Goal: Information Seeking & Learning: Learn about a topic

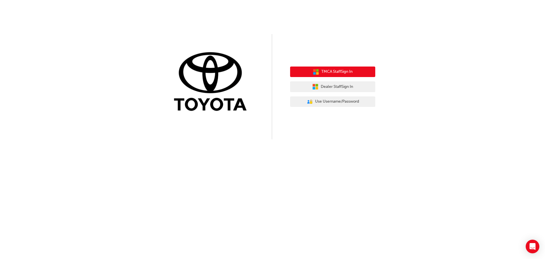
click at [351, 71] on span "TMCA Staff Sign In" at bounding box center [336, 71] width 31 height 7
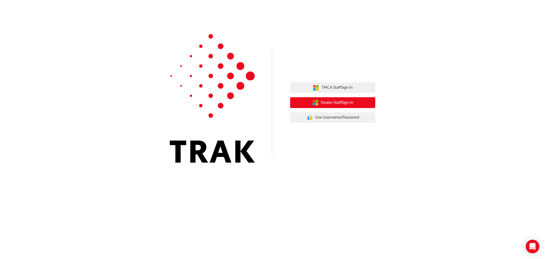
click at [360, 100] on button "Dealer Staff Sign In" at bounding box center [332, 102] width 85 height 11
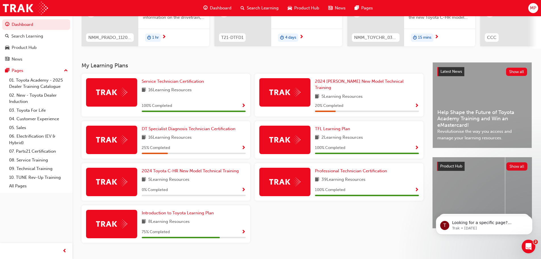
scroll to position [85, 0]
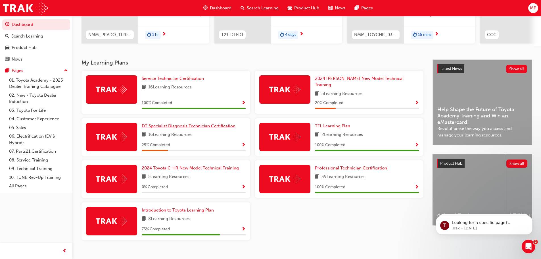
click at [227, 125] on link "DT Specialist Diagnosis Technician Certification" at bounding box center [190, 126] width 96 height 7
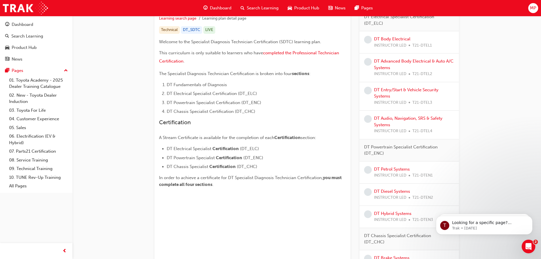
scroll to position [33, 0]
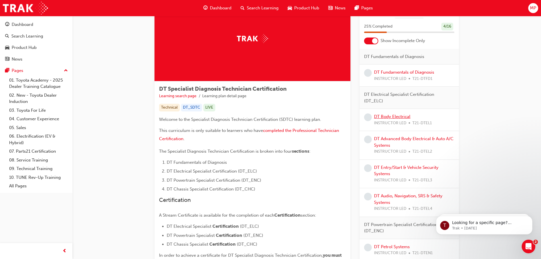
click at [398, 118] on link "DT Body Electrical" at bounding box center [392, 116] width 36 height 5
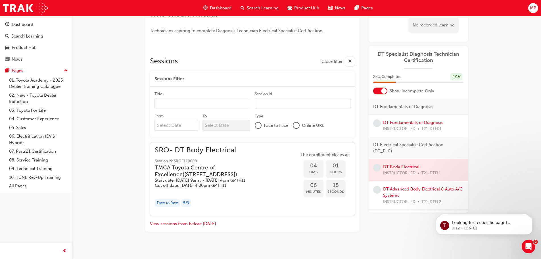
scroll to position [201, 0]
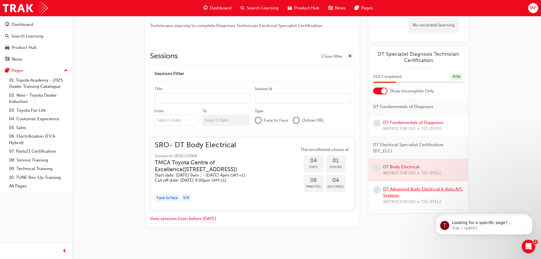
click at [401, 190] on link "DT Advanced Body Electrical & Auto A/C Systems" at bounding box center [422, 192] width 79 height 12
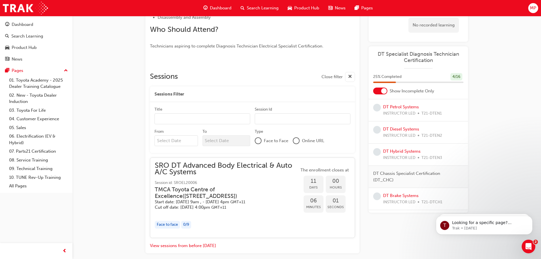
scroll to position [227, 0]
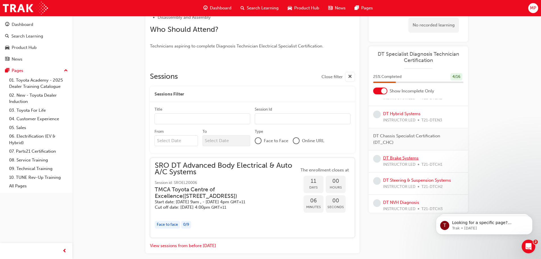
click at [392, 160] on link "DT Brake Systems" at bounding box center [400, 157] width 35 height 5
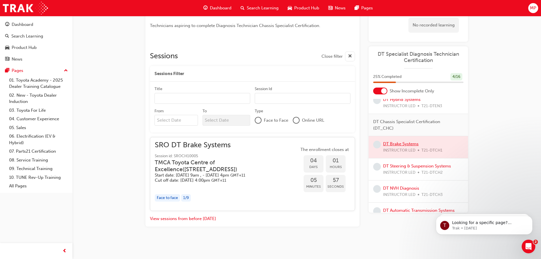
scroll to position [253, 0]
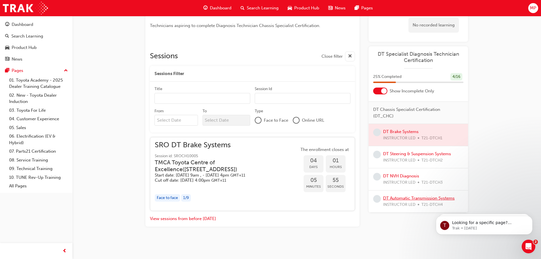
click at [396, 197] on link "DT Automatic Transmission Systems" at bounding box center [419, 197] width 72 height 5
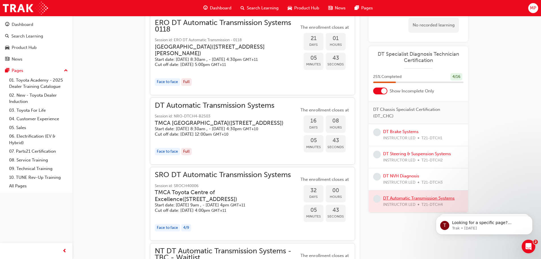
scroll to position [844, 0]
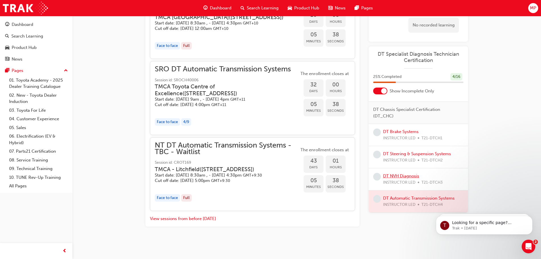
click at [391, 177] on link "DT NVH Diagnosis" at bounding box center [401, 175] width 36 height 5
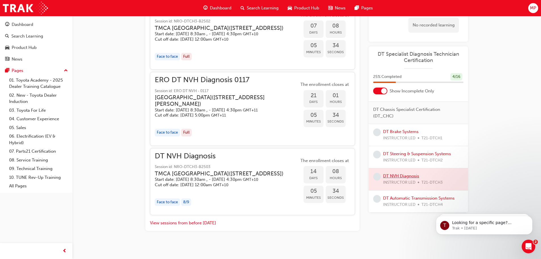
scroll to position [443, 0]
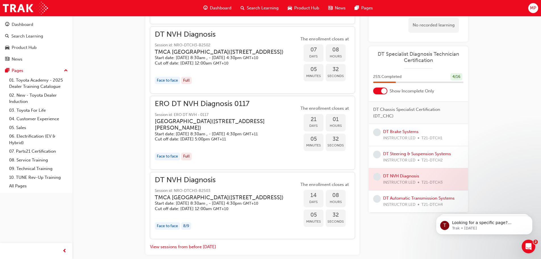
click at [168, 160] on div "Face to face" at bounding box center [167, 156] width 25 height 8
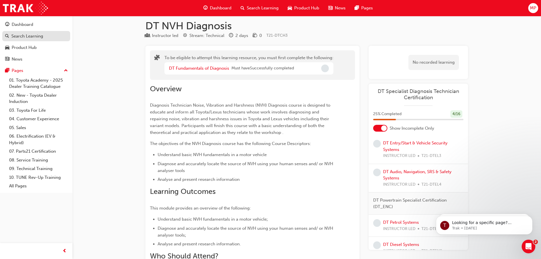
scroll to position [0, 0]
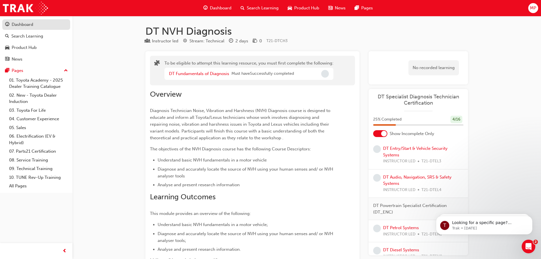
click at [41, 26] on div "Dashboard" at bounding box center [36, 24] width 62 height 7
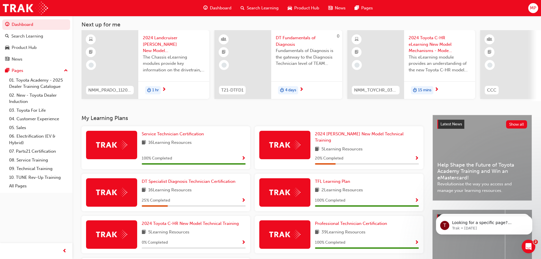
scroll to position [85, 0]
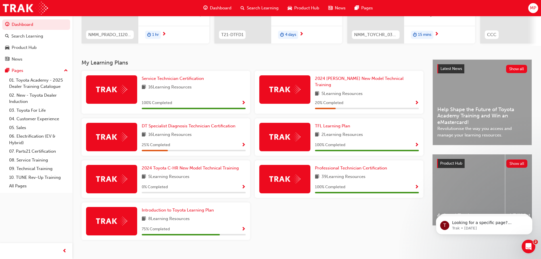
click at [243, 227] on span "Show Progress" at bounding box center [243, 229] width 4 height 5
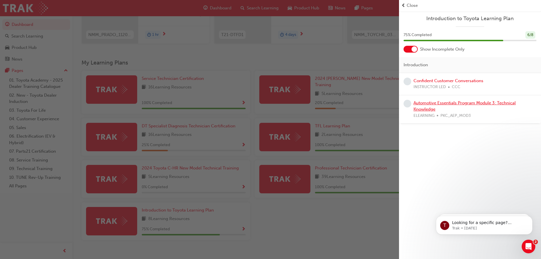
click at [446, 104] on link "Automotive Essentials Program Module 3: Technical Knowledge" at bounding box center [464, 106] width 102 height 12
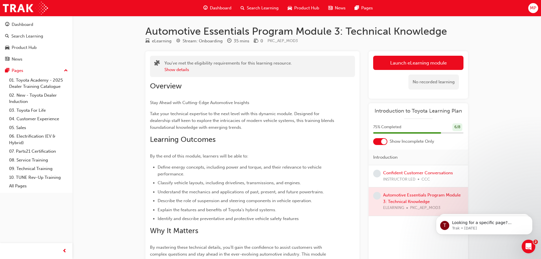
click at [410, 196] on div at bounding box center [417, 201] width 99 height 28
click at [427, 61] on link "Launch eLearning module" at bounding box center [418, 63] width 90 height 14
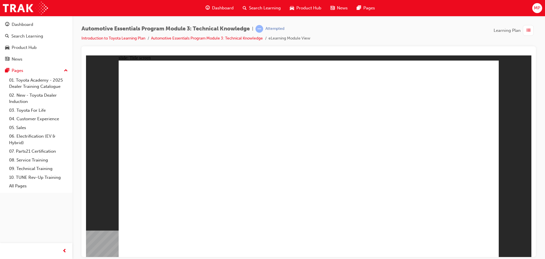
drag, startPoint x: 313, startPoint y: 232, endPoint x: 313, endPoint y: 236, distance: 4.6
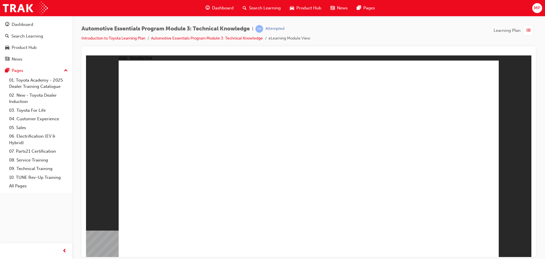
drag, startPoint x: 238, startPoint y: 204, endPoint x: 244, endPoint y: 204, distance: 6.0
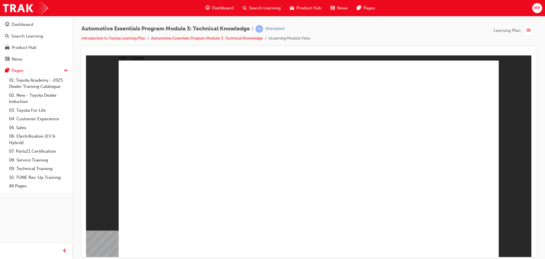
click at [521, 139] on div "slide: Content Rectangle 1 Oval 1 MENU Line 1 RESOURCES Line 1 Rectangle 1 arro…" at bounding box center [308, 155] width 445 height 201
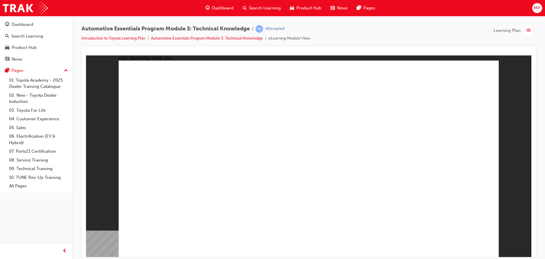
radio input "true"
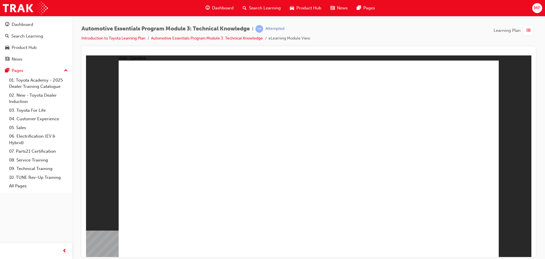
radio input "true"
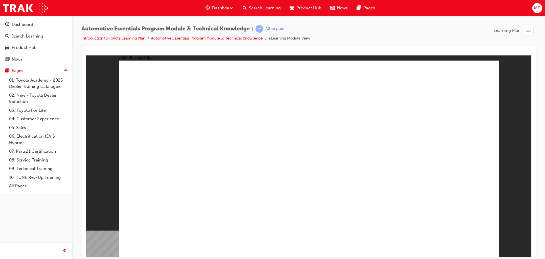
radio input "true"
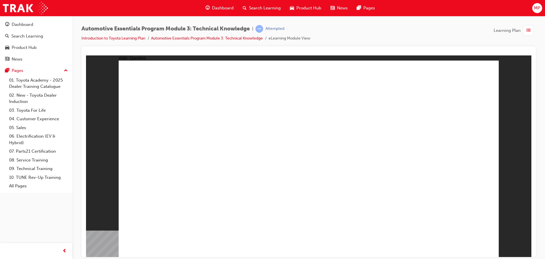
radio input "true"
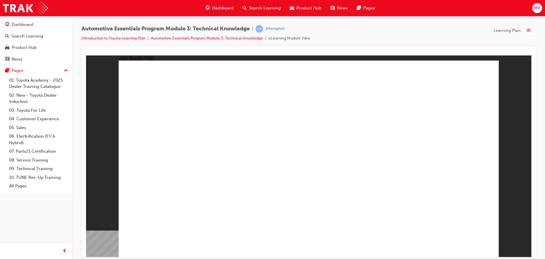
radio input "true"
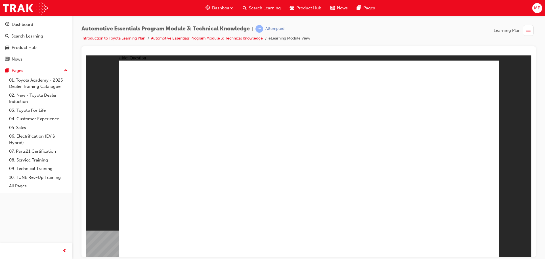
radio input "true"
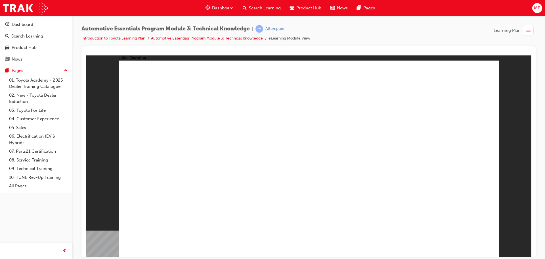
radio input "true"
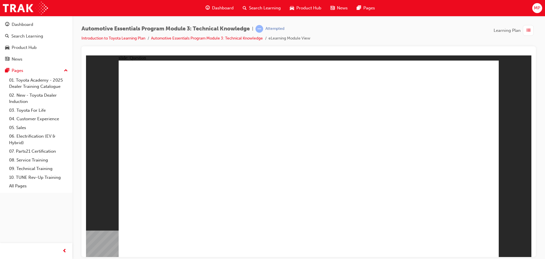
radio input "true"
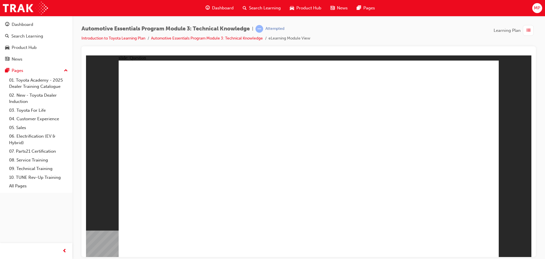
radio input "true"
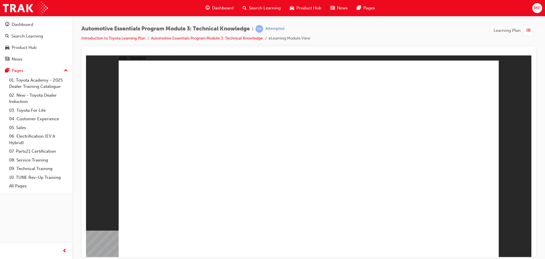
radio input "true"
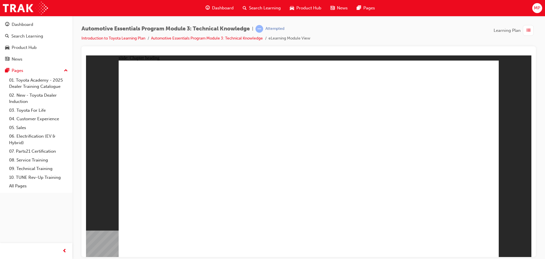
drag, startPoint x: 472, startPoint y: 83, endPoint x: 475, endPoint y: 81, distance: 3.7
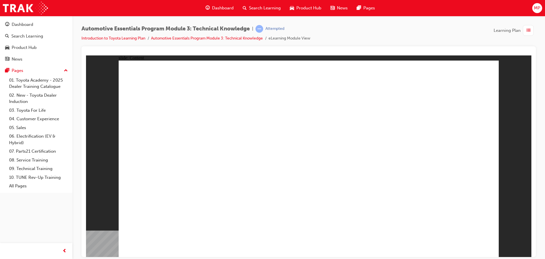
drag, startPoint x: 480, startPoint y: 67, endPoint x: 467, endPoint y: 78, distance: 17.3
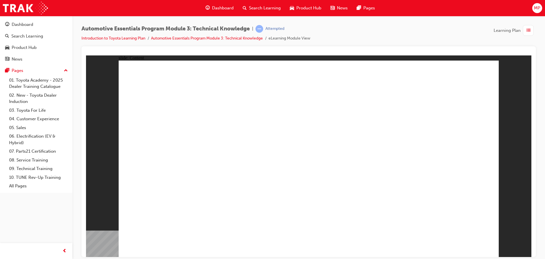
drag, startPoint x: 464, startPoint y: 79, endPoint x: 472, endPoint y: 73, distance: 9.7
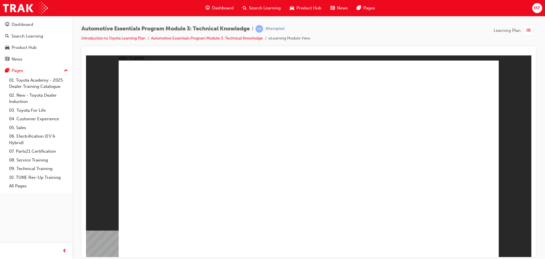
drag, startPoint x: 443, startPoint y: 178, endPoint x: 435, endPoint y: 179, distance: 8.3
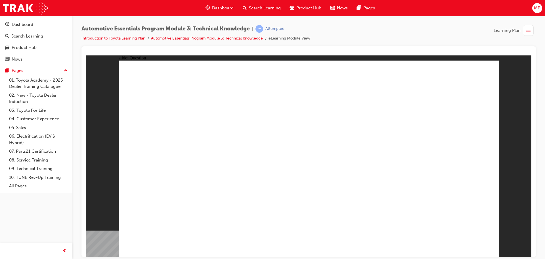
radio input "true"
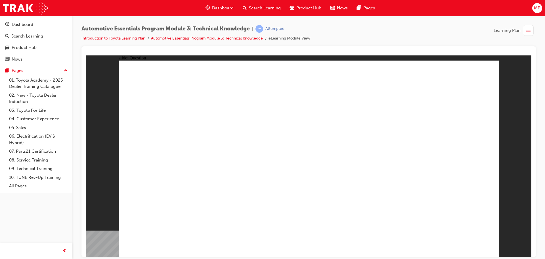
radio input "true"
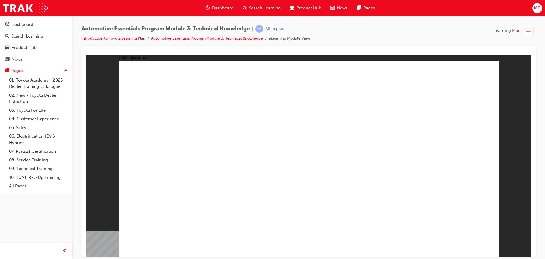
radio input "true"
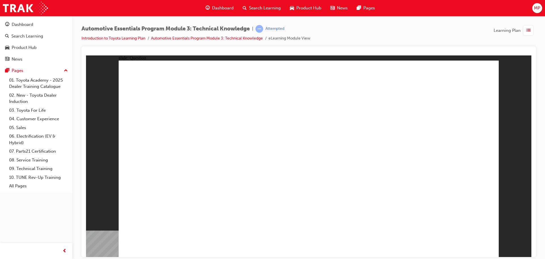
radio input "true"
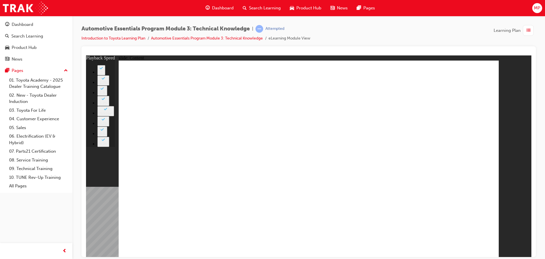
type input "7"
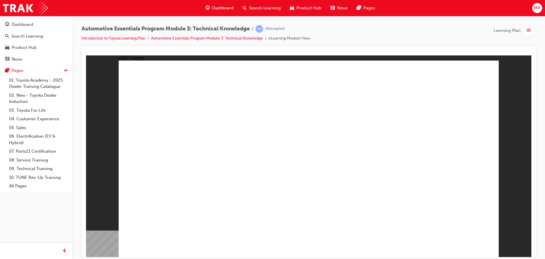
drag, startPoint x: 307, startPoint y: 152, endPoint x: 297, endPoint y: 154, distance: 9.2
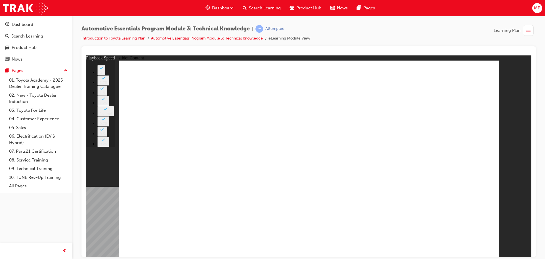
type input "2"
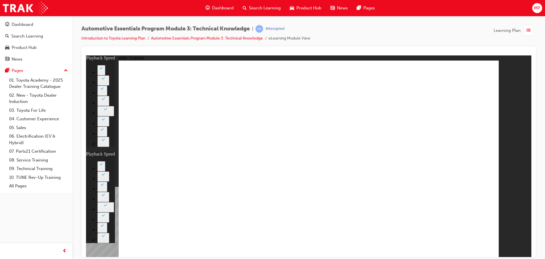
type input "2"
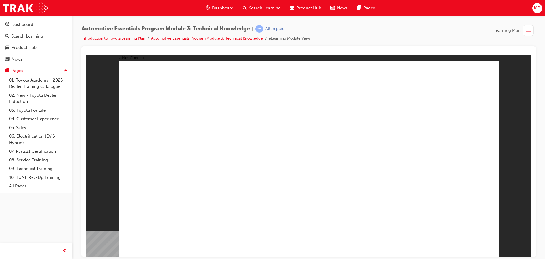
drag, startPoint x: 469, startPoint y: 76, endPoint x: 466, endPoint y: 81, distance: 6.4
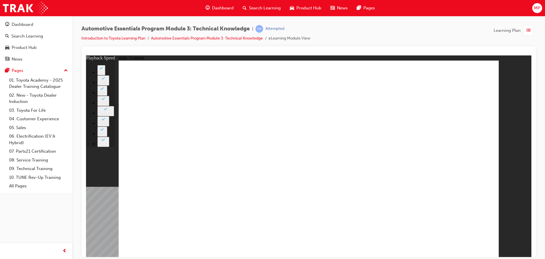
type input "9"
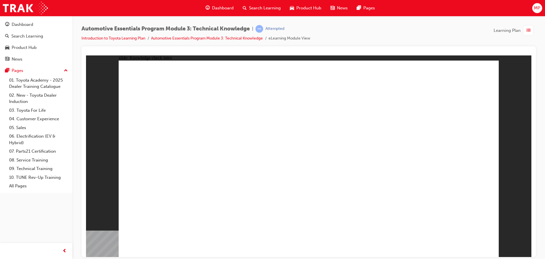
radio input "true"
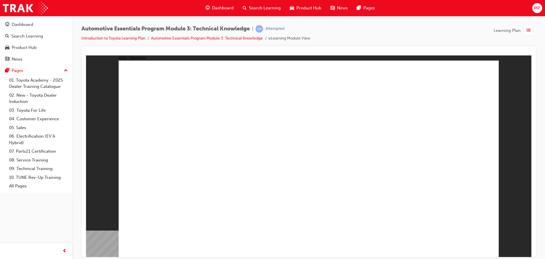
radio input "true"
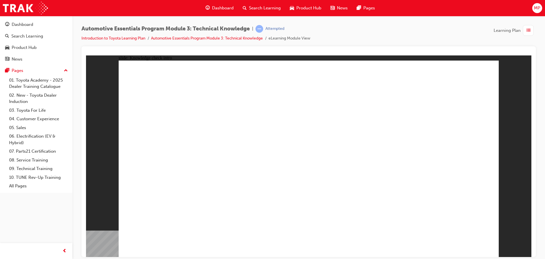
radio input "true"
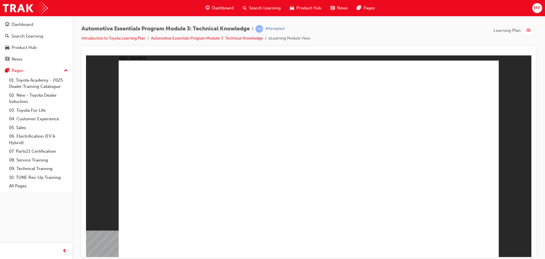
radio input "true"
drag, startPoint x: 466, startPoint y: 237, endPoint x: 464, endPoint y: 241, distance: 4.6
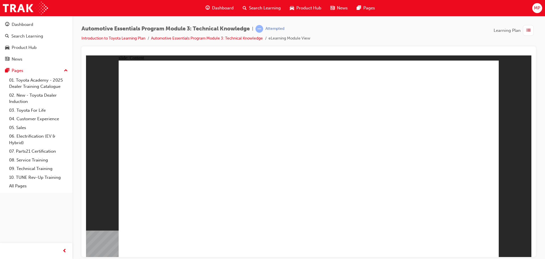
radio input "true"
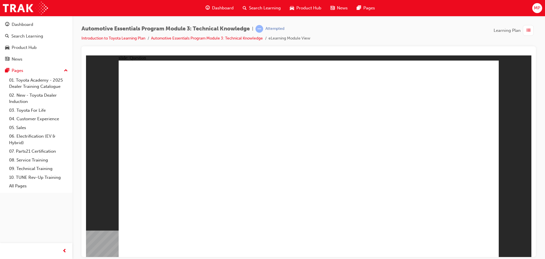
radio input "true"
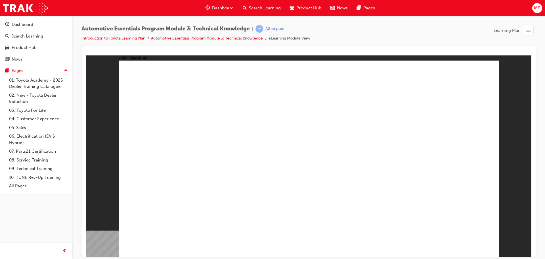
radio input "true"
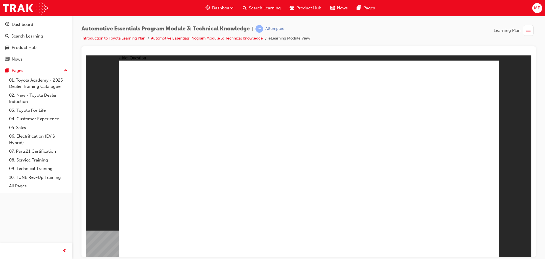
radio input "true"
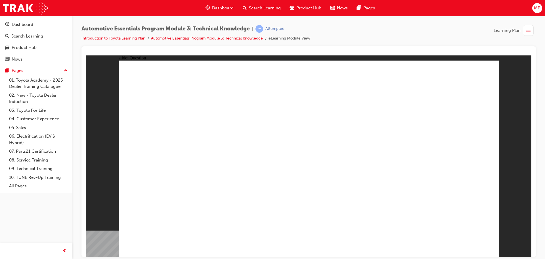
radio input "true"
drag, startPoint x: 465, startPoint y: 248, endPoint x: 467, endPoint y: 243, distance: 5.6
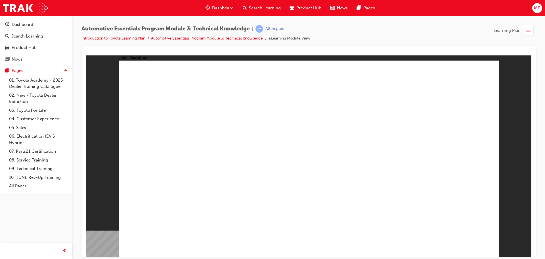
radio input "true"
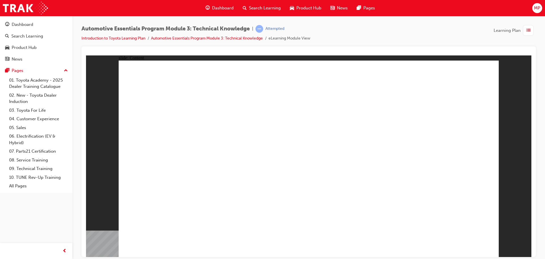
drag, startPoint x: 474, startPoint y: 63, endPoint x: 489, endPoint y: 73, distance: 17.8
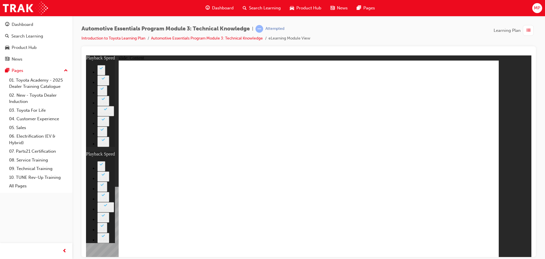
type input "8"
type input "1"
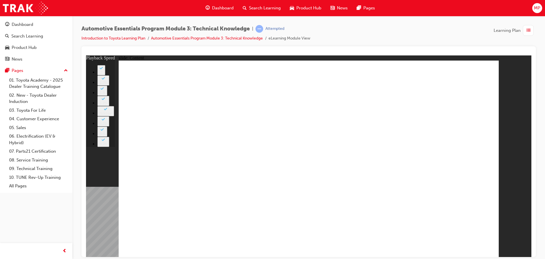
type input "0"
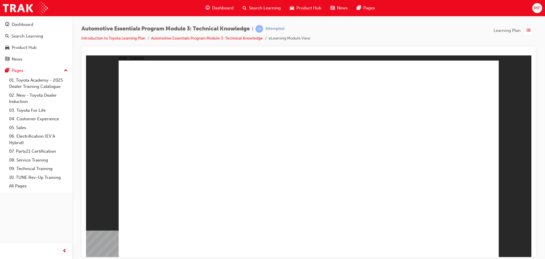
drag, startPoint x: 471, startPoint y: 248, endPoint x: 472, endPoint y: 242, distance: 6.3
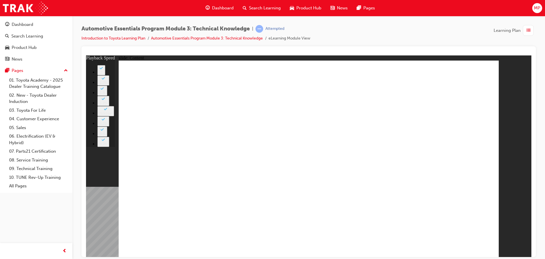
type input "0"
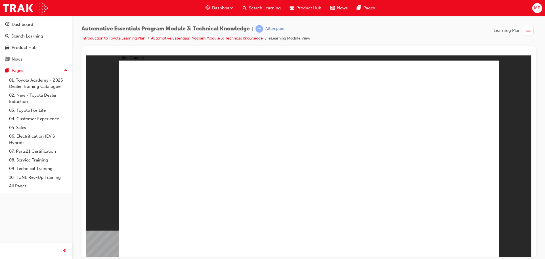
drag, startPoint x: 460, startPoint y: 237, endPoint x: 459, endPoint y: 243, distance: 6.1
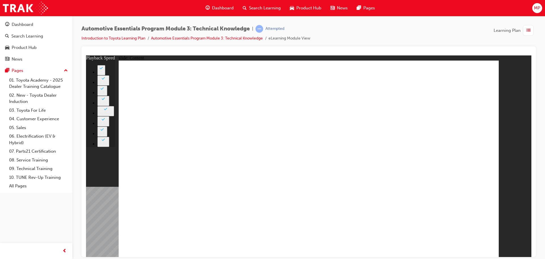
type input "7"
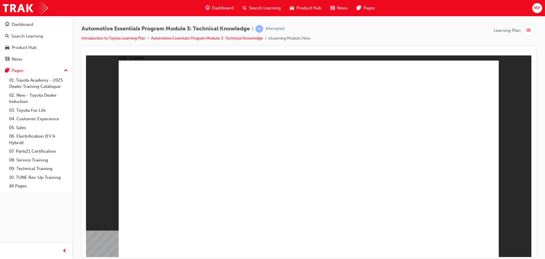
drag, startPoint x: 454, startPoint y: 240, endPoint x: 470, endPoint y: 248, distance: 17.8
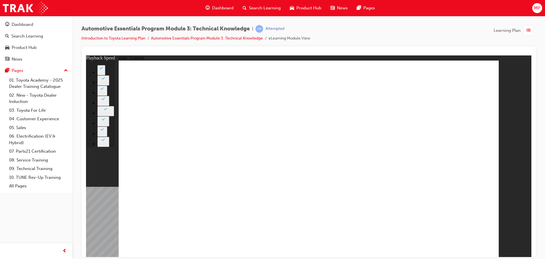
type input "2"
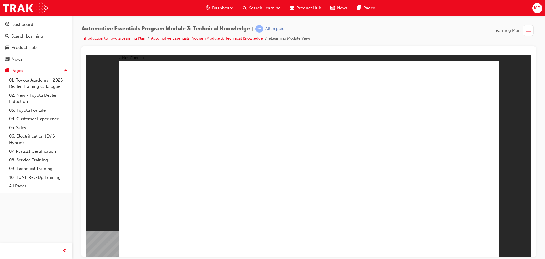
radio input "true"
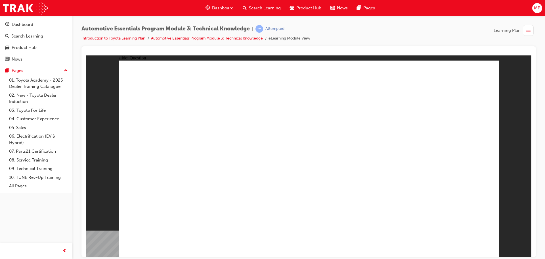
radio input "true"
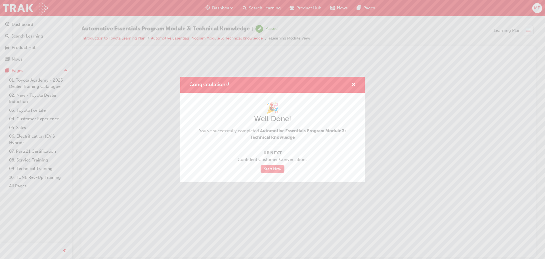
click at [276, 169] on link "Start Now" at bounding box center [273, 169] width 24 height 8
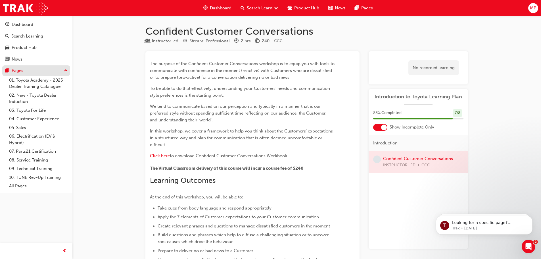
click at [18, 70] on div "Pages" at bounding box center [18, 70] width 12 height 7
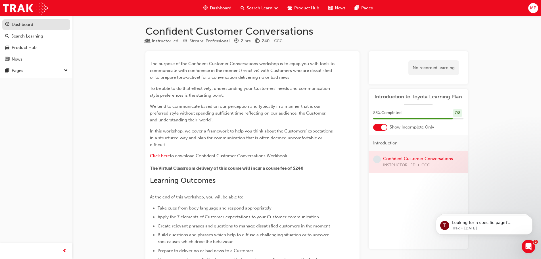
click at [15, 26] on div "Dashboard" at bounding box center [23, 24] width 22 height 7
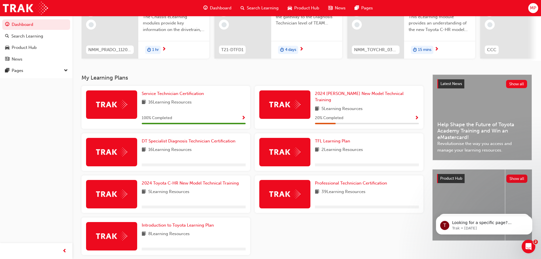
scroll to position [91, 0]
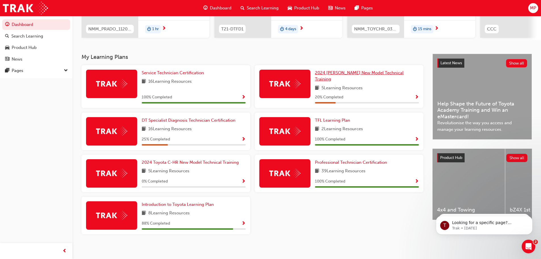
click at [350, 76] on span "2024 [PERSON_NAME] New Model Technical Training" at bounding box center [359, 76] width 89 height 12
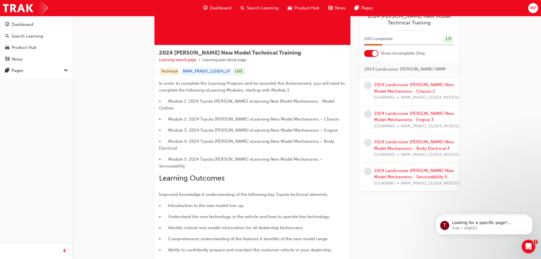
scroll to position [37, 0]
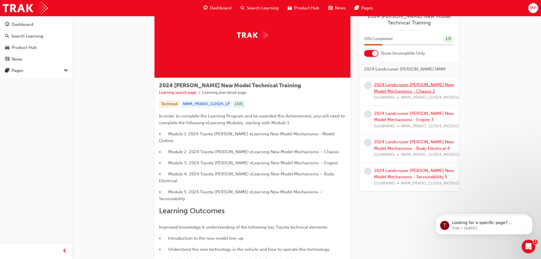
click at [412, 92] on link "2024 Landcruiser [PERSON_NAME] New Model Mechanisms - Chassis 2" at bounding box center [414, 88] width 80 height 12
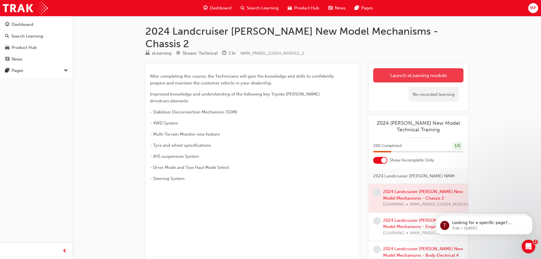
click at [400, 68] on link "Launch eLearning module" at bounding box center [418, 75] width 90 height 14
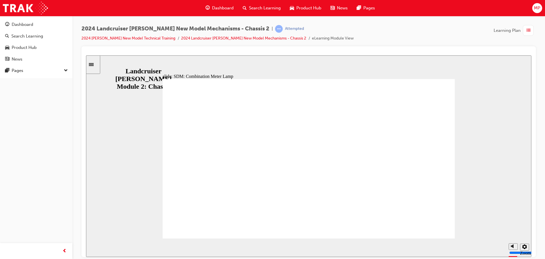
click at [378, 238] on section "Playback Speed 2 1.75 1.5 1.25 0.75" at bounding box center [308, 247] width 445 height 18
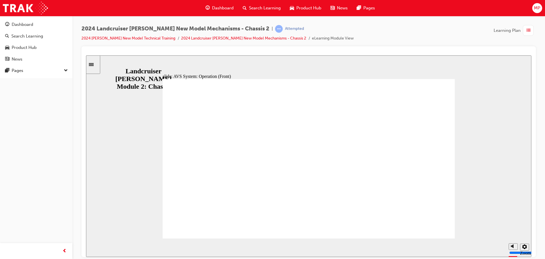
drag, startPoint x: 227, startPoint y: 159, endPoint x: 234, endPoint y: 161, distance: 6.7
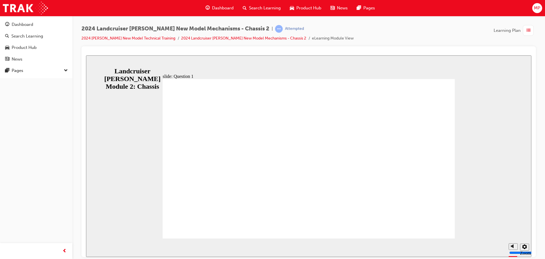
radio input "true"
radio input "false"
radio input "true"
radio input "false"
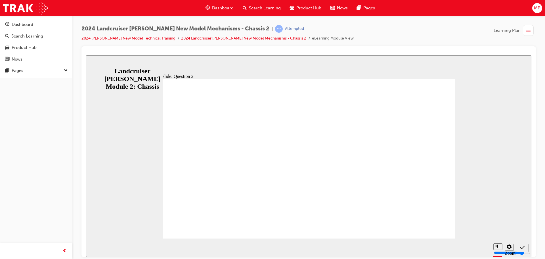
radio input "true"
radio input "false"
radio input "true"
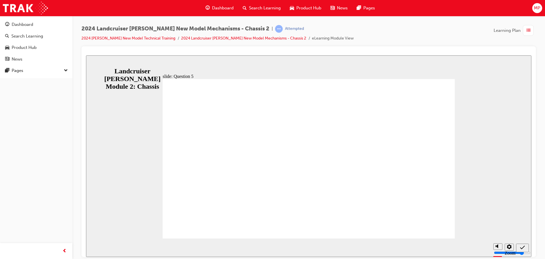
radio input "true"
click at [528, 30] on span "list-icon" at bounding box center [528, 30] width 4 height 7
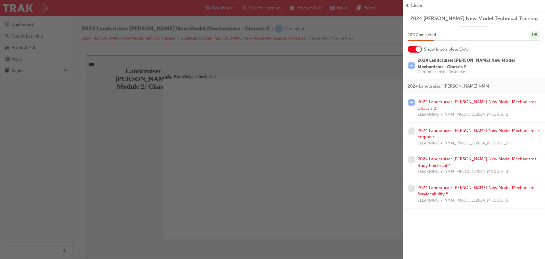
click at [274, 146] on div "button" at bounding box center [201, 129] width 403 height 259
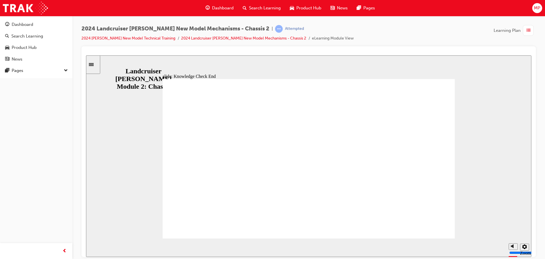
click at [530, 33] on span "list-icon" at bounding box center [528, 30] width 4 height 7
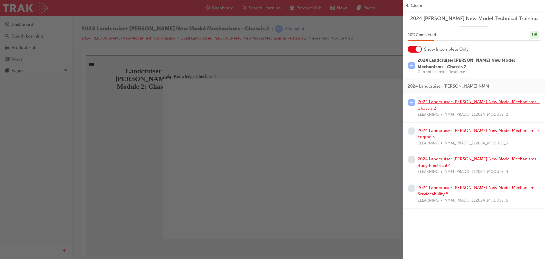
click at [432, 101] on link "2024 Landcruiser [PERSON_NAME] New Model Mechanisms - Chassis 2" at bounding box center [479, 105] width 122 height 12
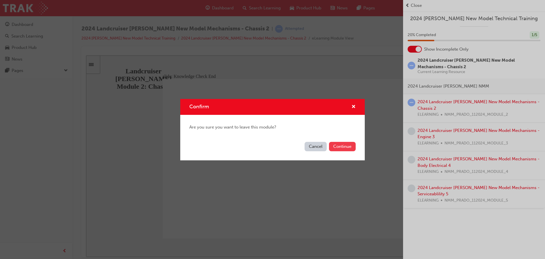
click at [331, 146] on button "Continue" at bounding box center [342, 146] width 27 height 9
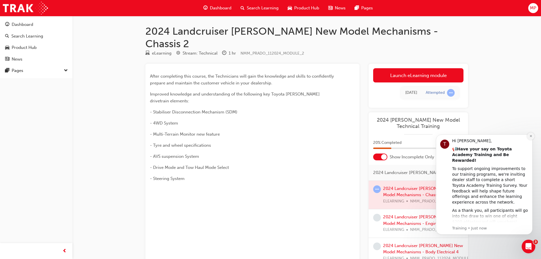
click at [529, 135] on icon "Dismiss notification" at bounding box center [530, 135] width 3 height 3
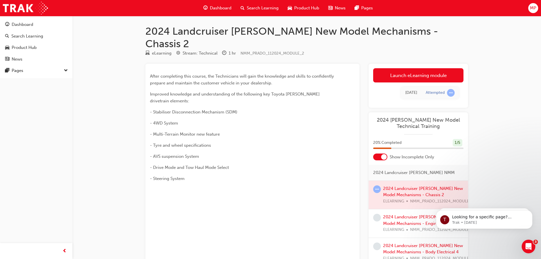
click at [406, 187] on div at bounding box center [417, 195] width 99 height 28
click at [413, 181] on div at bounding box center [417, 195] width 99 height 28
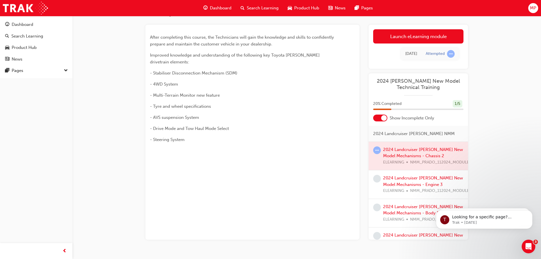
scroll to position [40, 0]
click at [414, 141] on div at bounding box center [417, 155] width 99 height 28
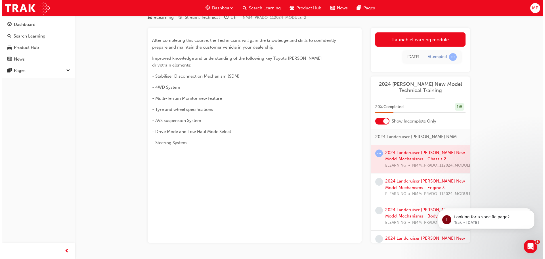
scroll to position [0, 0]
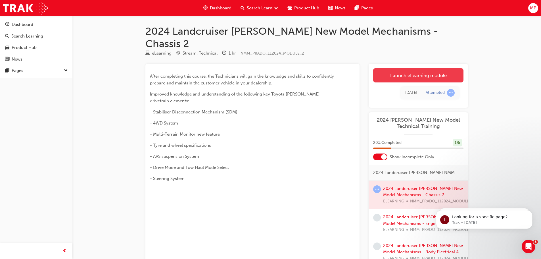
click at [408, 68] on link "Launch eLearning module" at bounding box center [418, 75] width 90 height 14
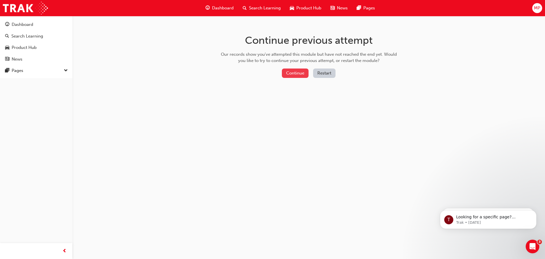
click at [297, 74] on button "Continue" at bounding box center [295, 72] width 27 height 9
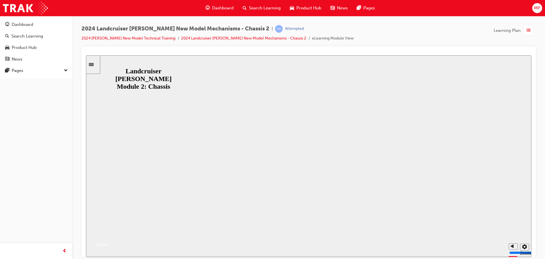
click at [108, 234] on button "Resume" at bounding box center [97, 237] width 22 height 7
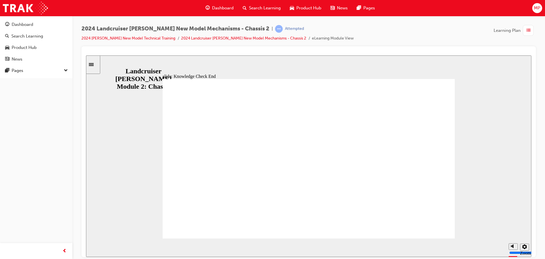
click at [101, 63] on div "slide: Knowledge Check End Review the identified sections of this module again,…" at bounding box center [308, 155] width 445 height 201
click at [95, 64] on icon "Sidebar Toggle" at bounding box center [93, 63] width 9 height 3
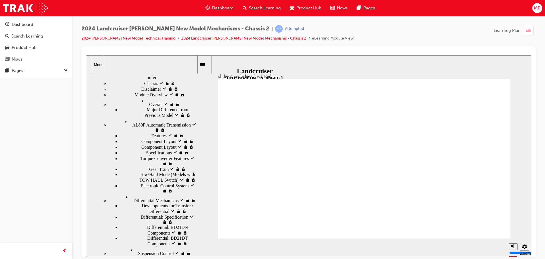
scroll to position [29, 0]
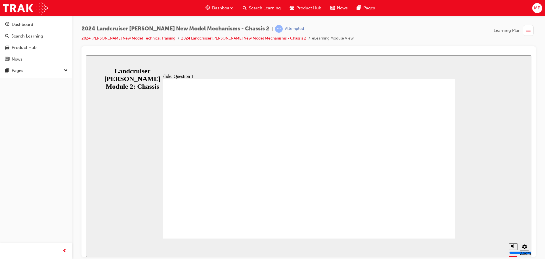
radio input "true"
radio input "false"
radio input "true"
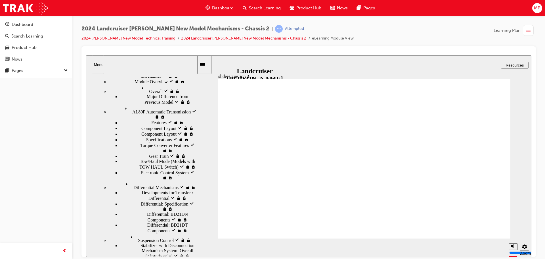
radio input "true"
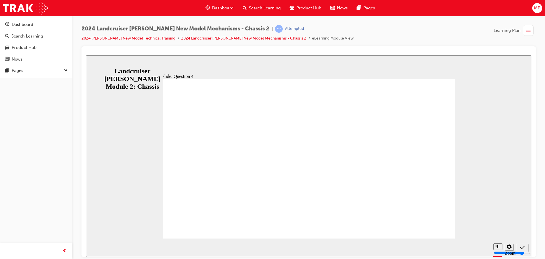
radio input "true"
radio input "false"
radio input "true"
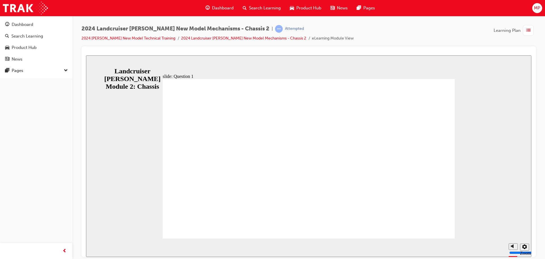
radio input "true"
radio input "false"
radio input "true"
radio input "false"
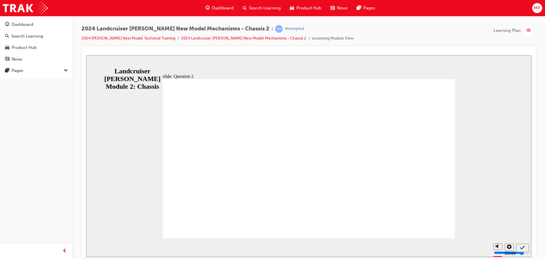
radio input "true"
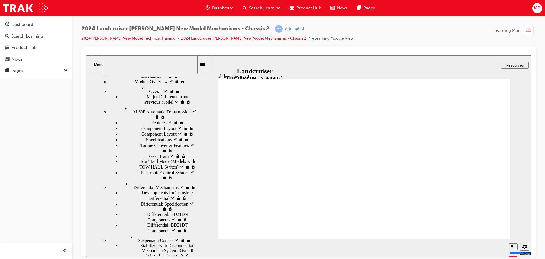
radio input "true"
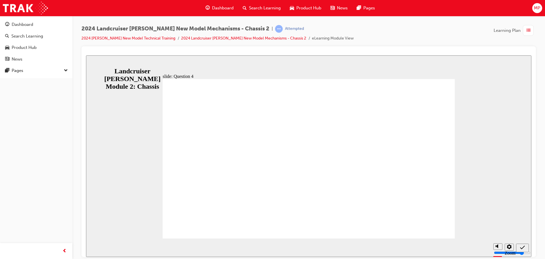
radio input "true"
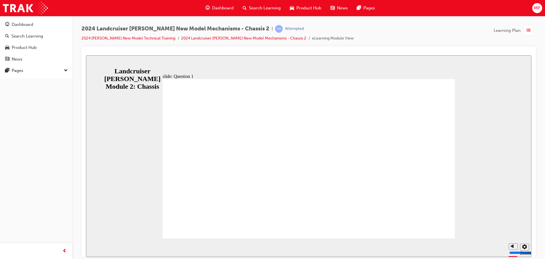
radio input "true"
radio input "false"
radio input "true"
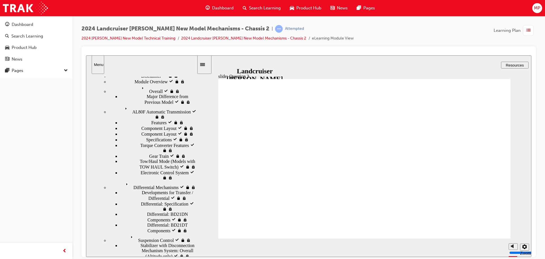
radio input "true"
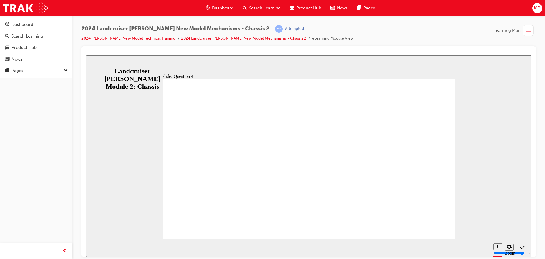
drag, startPoint x: 359, startPoint y: 184, endPoint x: 227, endPoint y: 178, distance: 132.4
radio input "true"
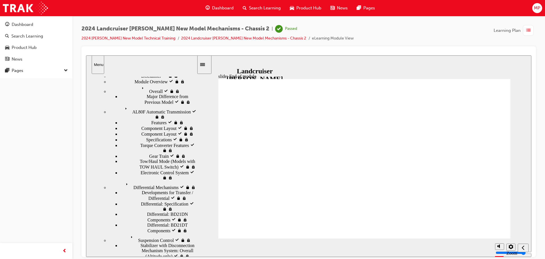
click at [531, 29] on div "button" at bounding box center [528, 30] width 11 height 11
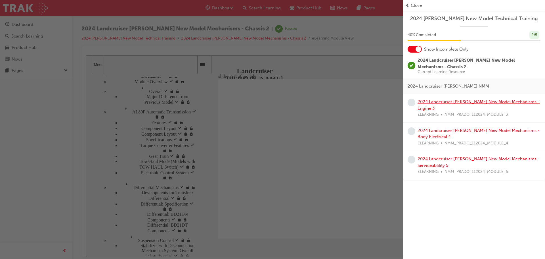
click at [447, 102] on link "2024 Landcruiser [PERSON_NAME] New Model Mechanisms - Engine 3" at bounding box center [479, 105] width 122 height 12
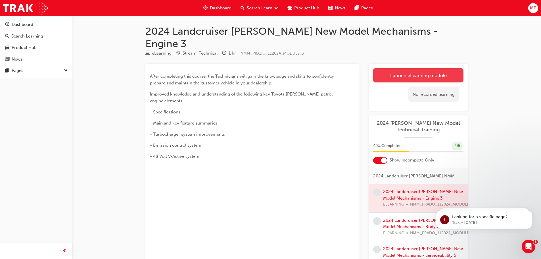
click at [407, 68] on link "Launch eLearning module" at bounding box center [418, 75] width 90 height 14
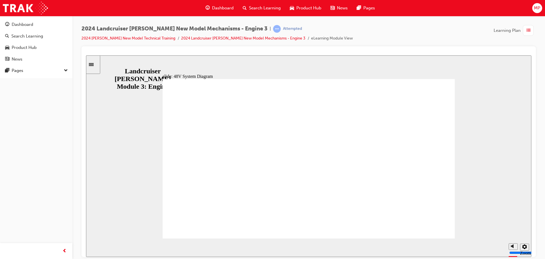
radio input "false"
radio input "true"
radio input "false"
radio input "true"
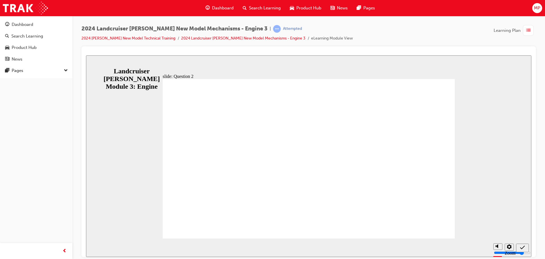
radio input "true"
radio input "false"
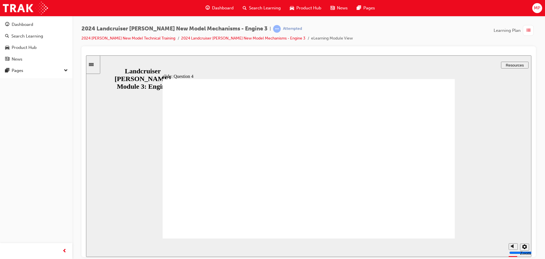
radio input "true"
click at [95, 65] on icon "Sidebar Toggle" at bounding box center [93, 63] width 9 height 3
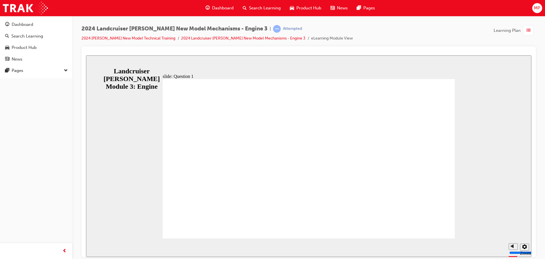
radio input "true"
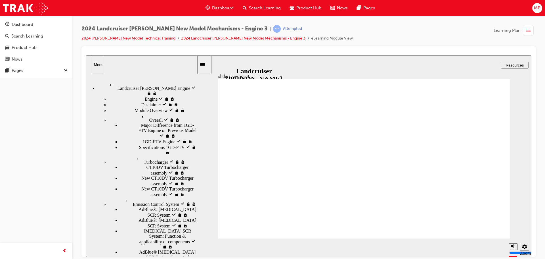
radio input "true"
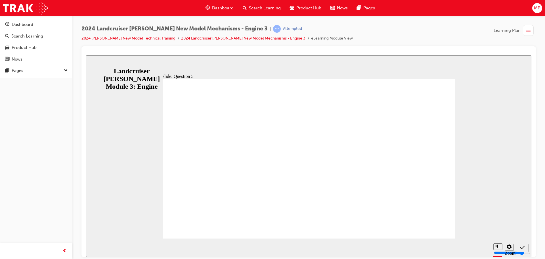
radio input "true"
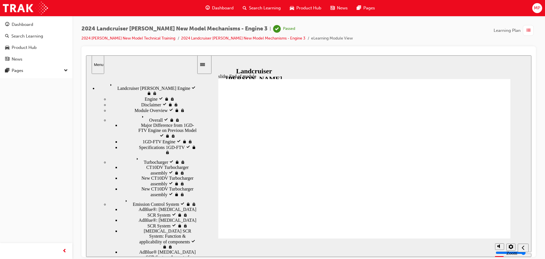
click at [532, 31] on div "button" at bounding box center [528, 30] width 11 height 11
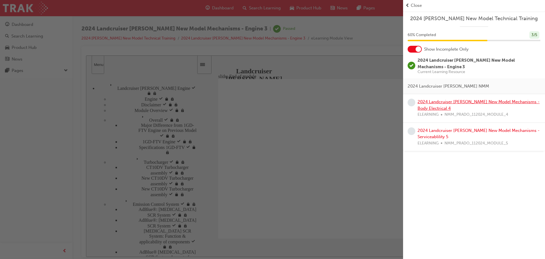
click at [455, 99] on link "2024 Landcruiser [PERSON_NAME] New Model Mechanisms - Body Electrical 4" at bounding box center [479, 105] width 122 height 12
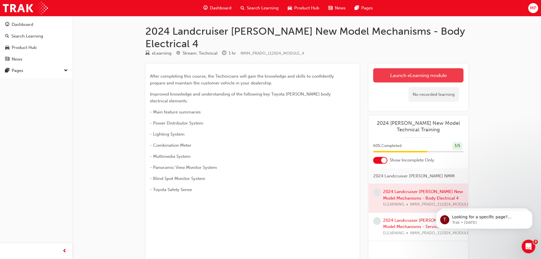
click at [404, 68] on link "Launch eLearning module" at bounding box center [418, 75] width 90 height 14
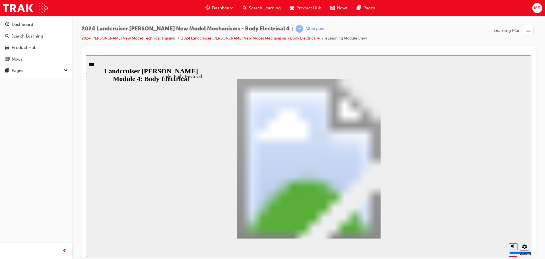
click at [534, 7] on span "MP" at bounding box center [537, 8] width 6 height 7
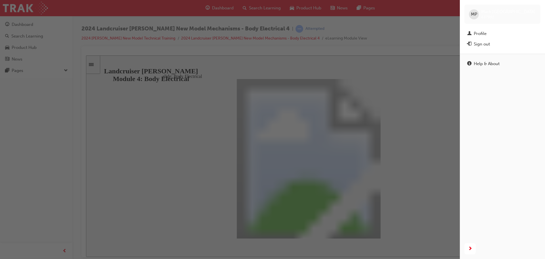
click at [469, 15] on div "MP" at bounding box center [474, 14] width 10 height 10
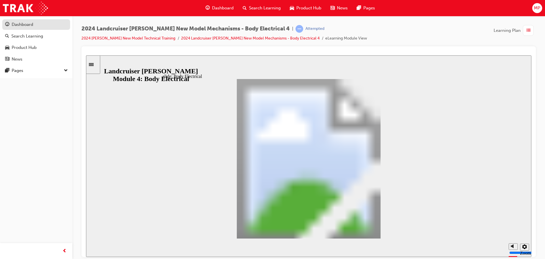
click at [12, 22] on div "Dashboard" at bounding box center [23, 24] width 22 height 7
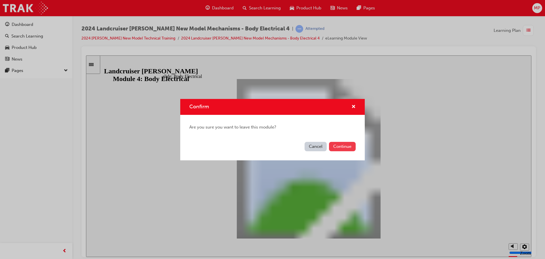
click at [346, 147] on button "Continue" at bounding box center [342, 146] width 27 height 9
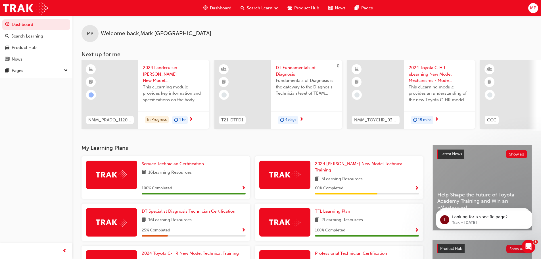
click at [538, 12] on div "Dashboard Search Learning Product Hub News Pages MP" at bounding box center [270, 8] width 541 height 16
click at [537, 9] on div "MP" at bounding box center [533, 8] width 10 height 10
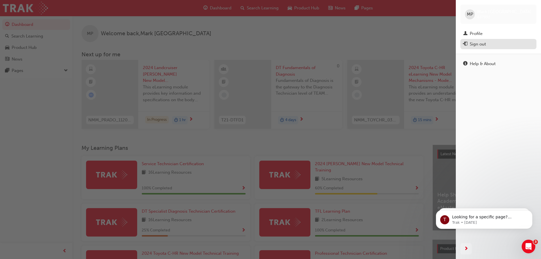
click at [496, 43] on div "Sign out" at bounding box center [498, 44] width 70 height 7
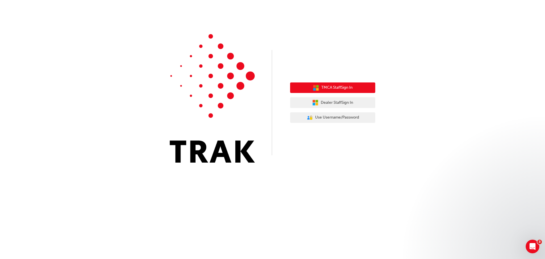
click at [321, 90] on span "TMCA Staff Sign In" at bounding box center [336, 87] width 31 height 7
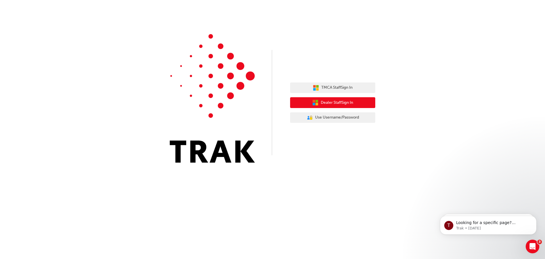
click at [322, 102] on span "Dealer Staff Sign In" at bounding box center [337, 102] width 32 height 7
